Goal: Information Seeking & Learning: Learn about a topic

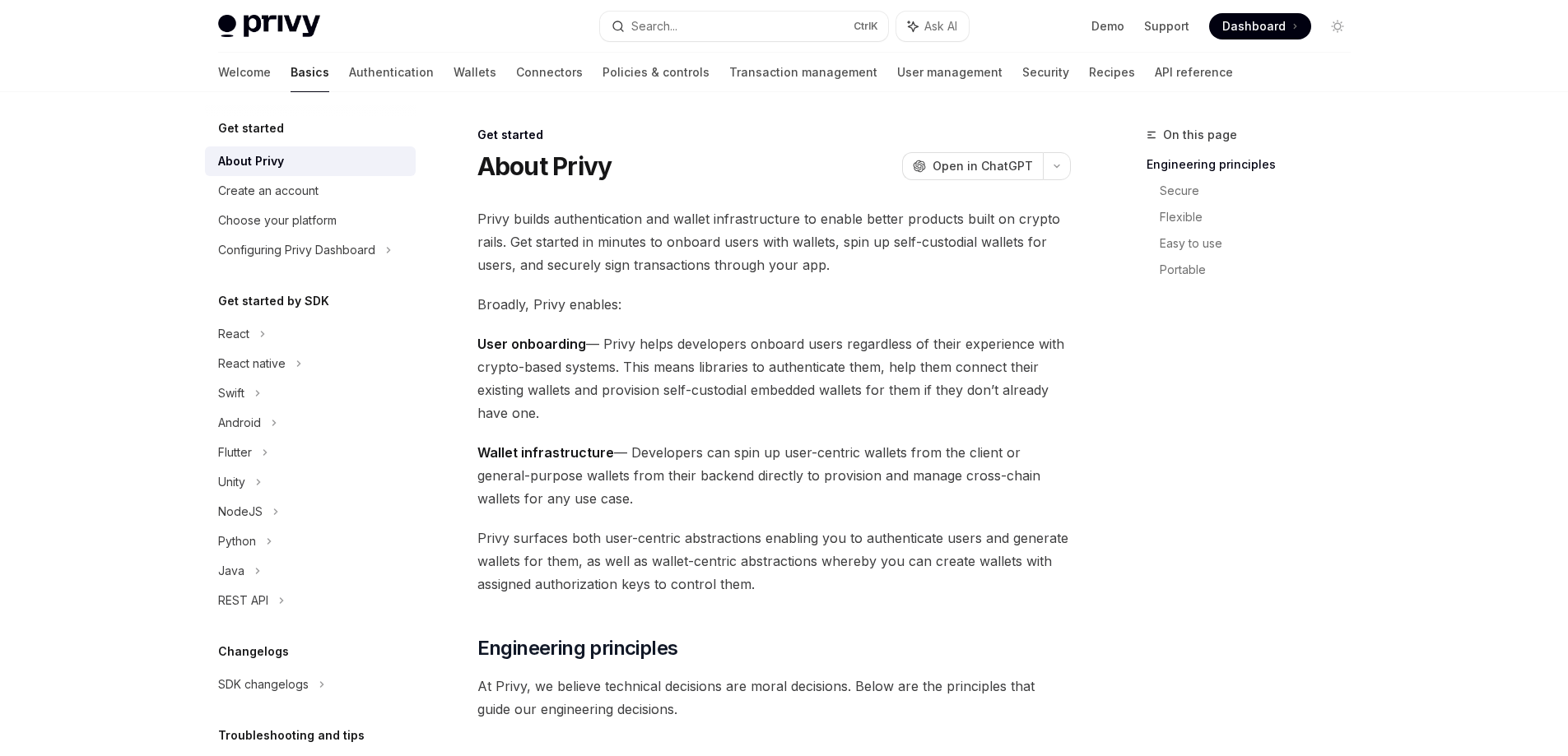
click at [1091, 31] on div "Demo Support Dashboard Dashboard" at bounding box center [1167, 26] width 369 height 26
click at [1132, 31] on ul "Demo Support Dashboard Dashboard" at bounding box center [1201, 26] width 219 height 26
click at [1118, 29] on link "Demo" at bounding box center [1108, 26] width 33 height 16
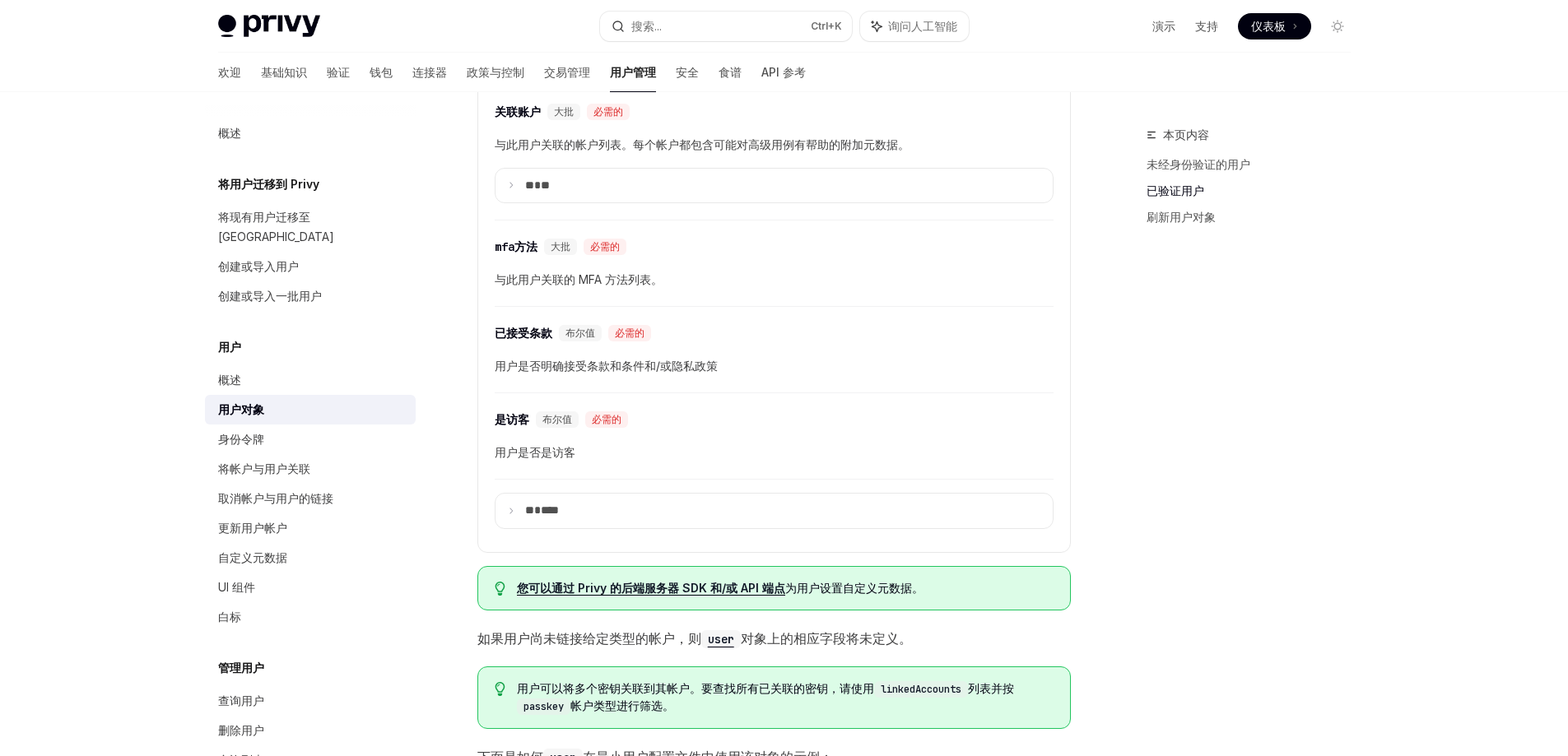
scroll to position [1069, 0]
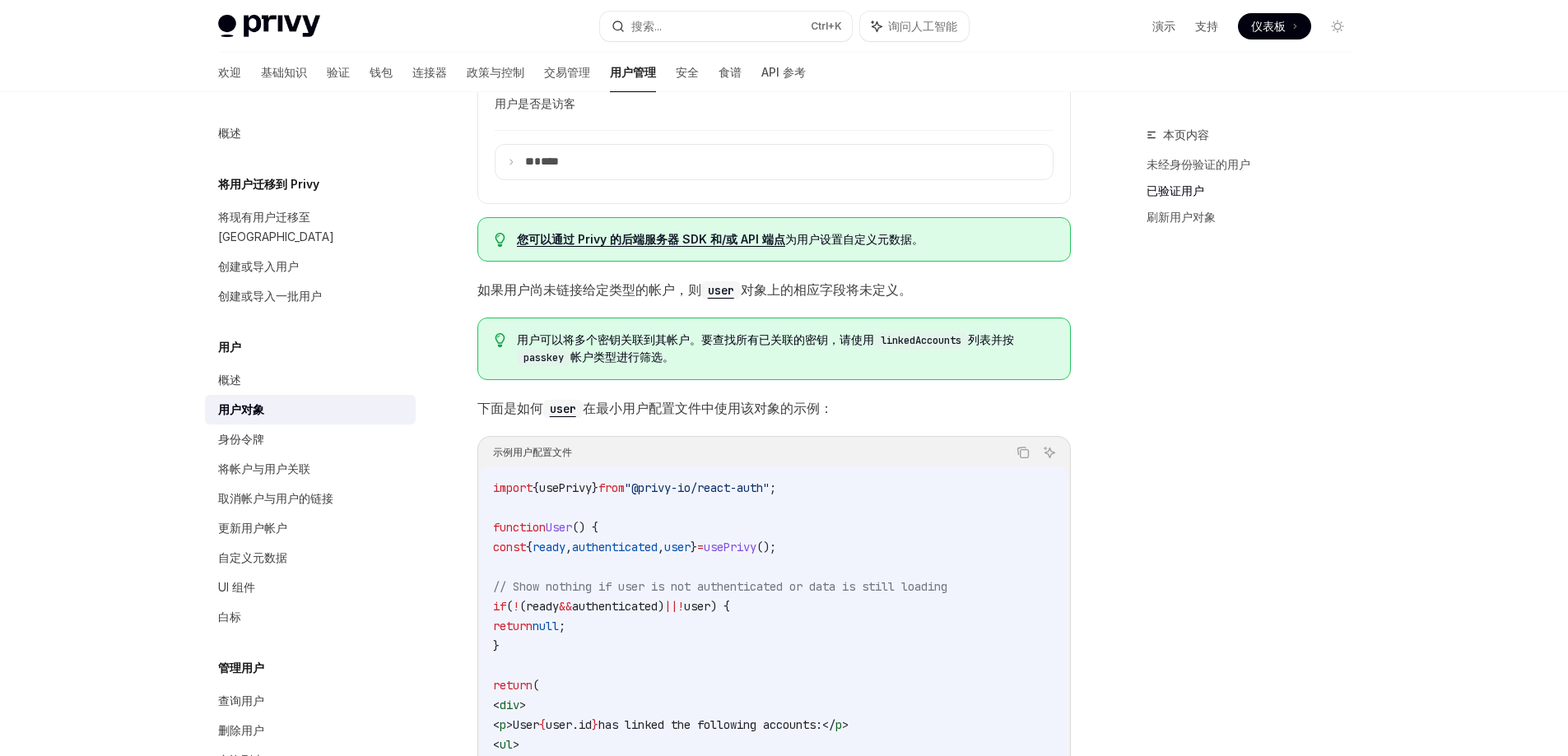
click at [755, 245] on font "您可以通过 Privy 的后端服务器 SDK 和/或 API 端点" at bounding box center [651, 239] width 268 height 14
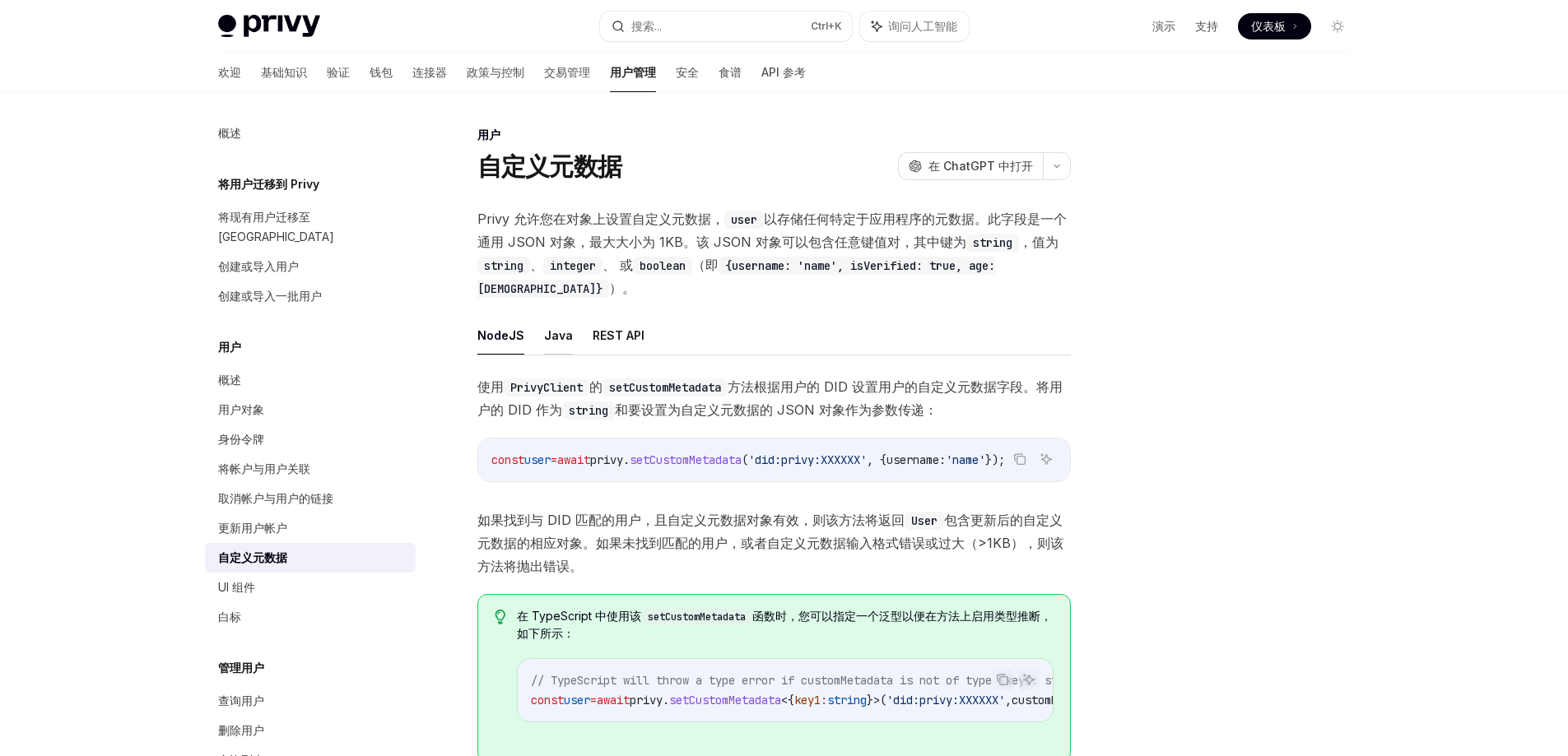
click at [552, 328] on font "Java" at bounding box center [559, 335] width 29 height 14
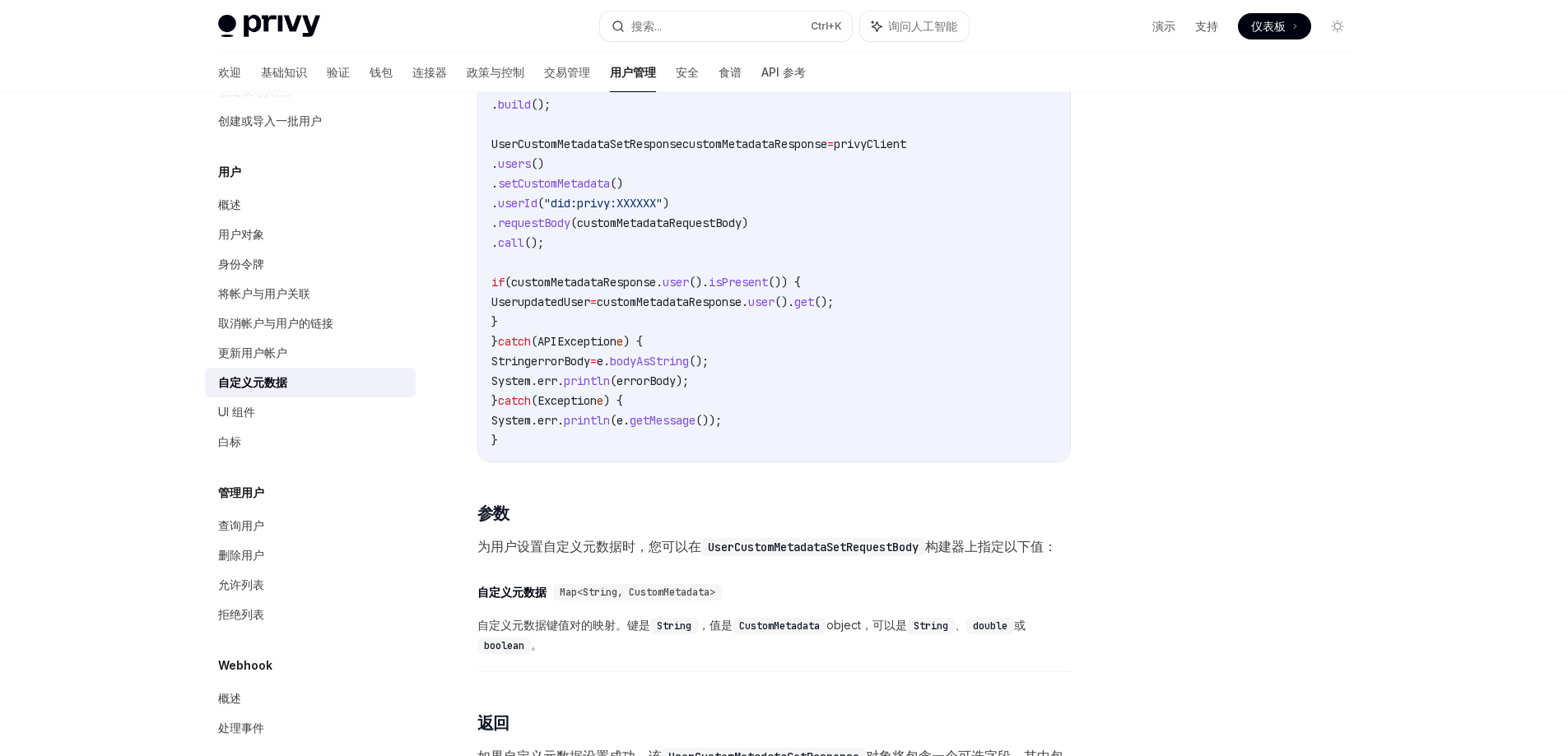
scroll to position [276, 0]
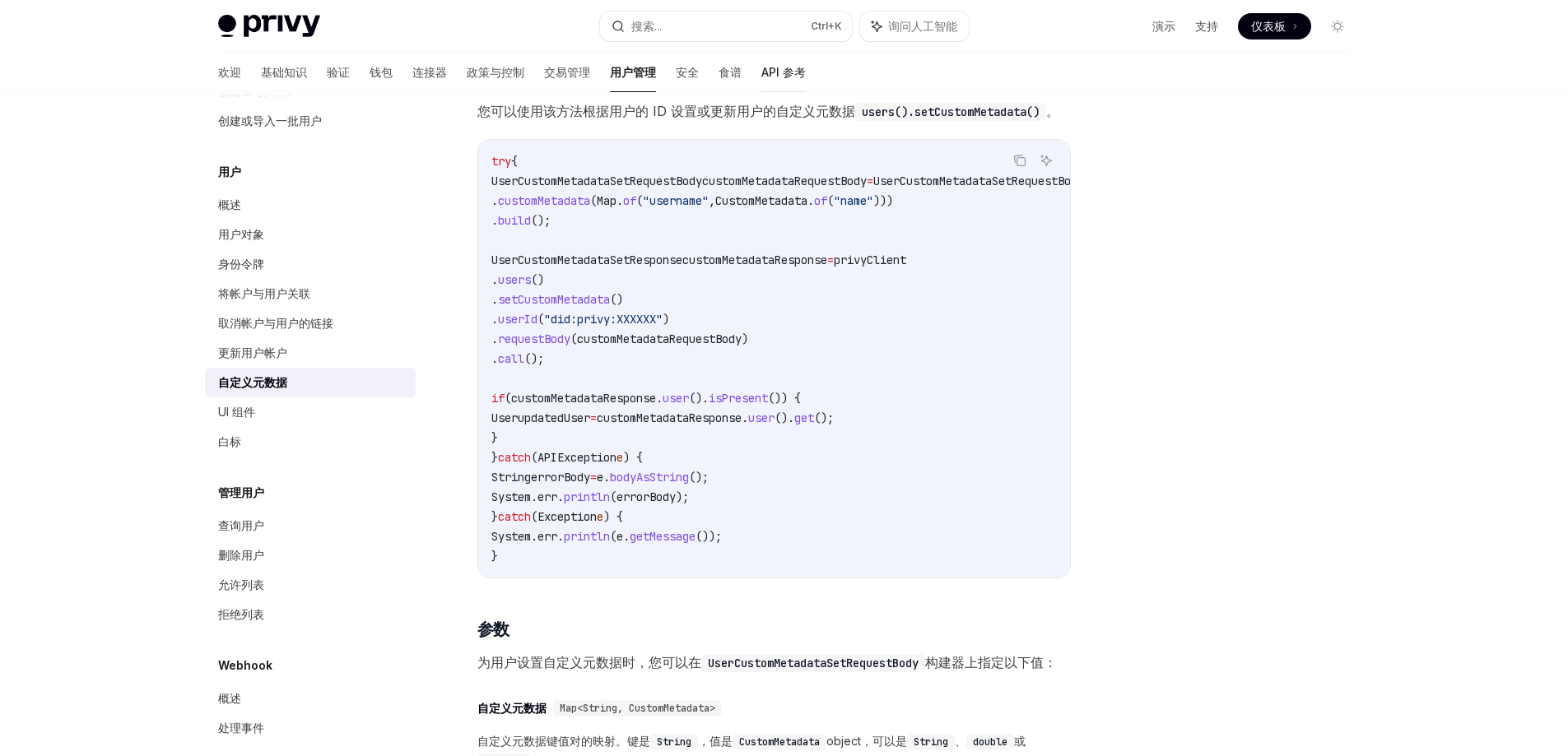
click at [761, 74] on font "API 参考" at bounding box center [784, 72] width 45 height 14
type textarea "*"
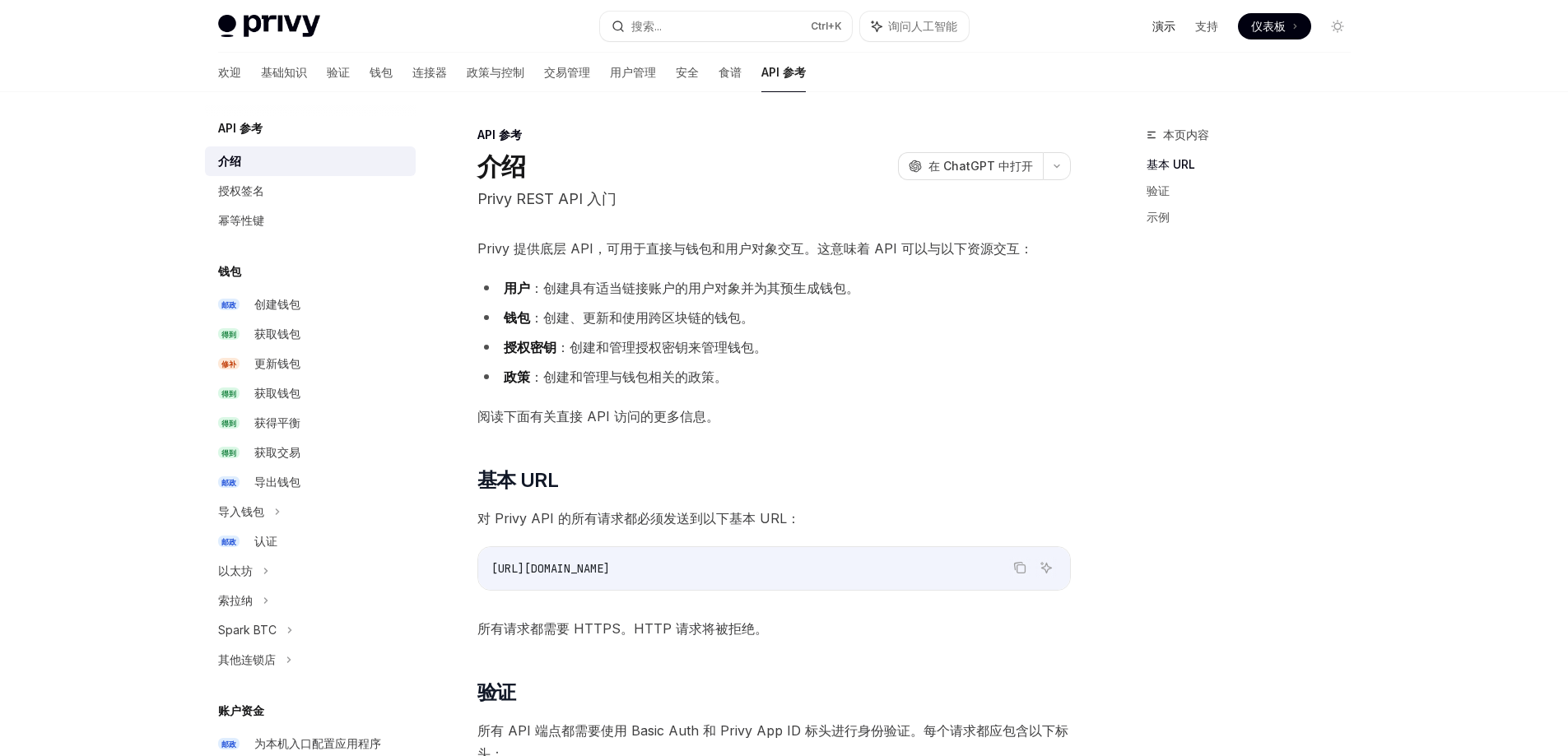
click at [1163, 30] on font "演示" at bounding box center [1164, 26] width 23 height 14
